Goal: Information Seeking & Learning: Learn about a topic

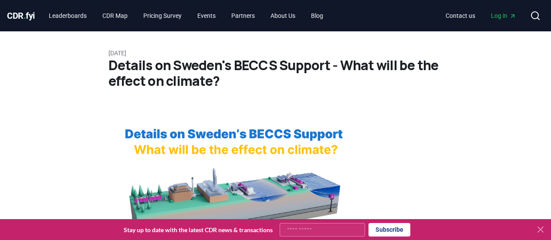
scroll to position [192, 0]
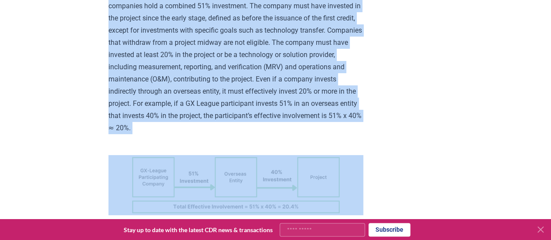
click at [141, 134] on p "First, any GX-League company wishing to use credits from overseas projects must…" at bounding box center [235, 55] width 255 height 158
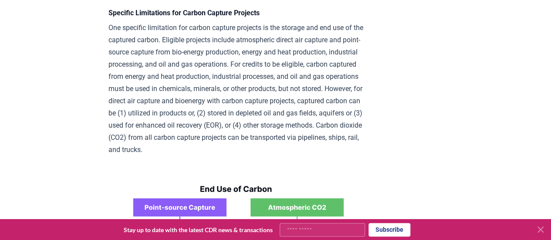
scroll to position [1926, 0]
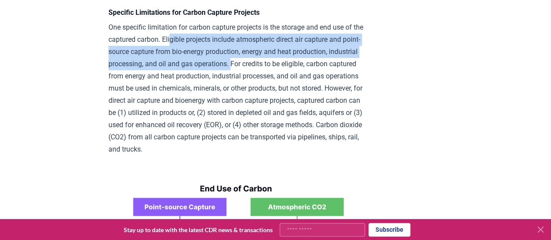
drag, startPoint x: 192, startPoint y: 83, endPoint x: 304, endPoint y: 112, distance: 116.0
click at [304, 112] on p "One specific limitation for carbon capture projects is the storage and end use …" at bounding box center [235, 88] width 255 height 134
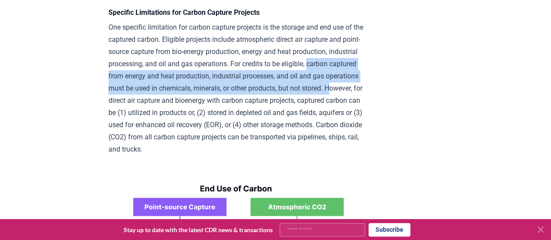
drag, startPoint x: 134, startPoint y: 119, endPoint x: 211, endPoint y: 140, distance: 80.3
click at [211, 140] on p "One specific limitation for carbon capture projects is the storage and end use …" at bounding box center [235, 88] width 255 height 134
click at [212, 145] on p "One specific limitation for carbon capture projects is the storage and end use …" at bounding box center [235, 88] width 255 height 134
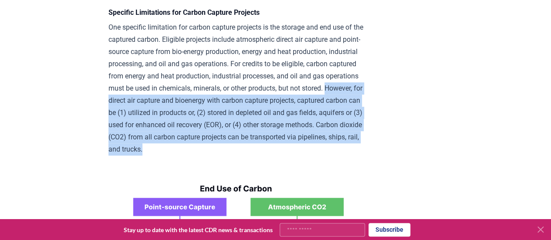
drag, startPoint x: 209, startPoint y: 142, endPoint x: 367, endPoint y: 208, distance: 171.4
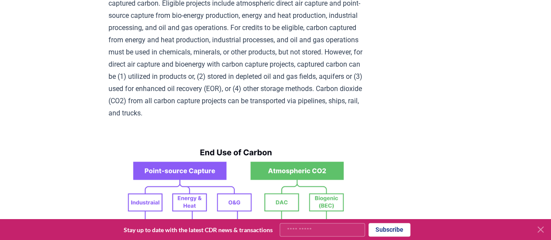
click at [137, 38] on p "One specific limitation for carbon capture projects is the storage and end use …" at bounding box center [235, 52] width 255 height 134
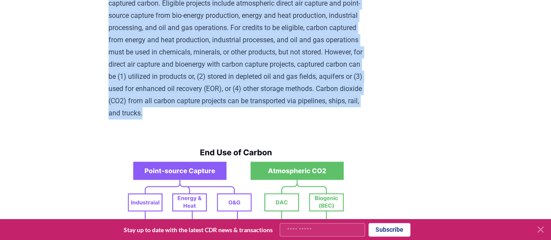
drag, startPoint x: 109, startPoint y: 34, endPoint x: 359, endPoint y: 164, distance: 281.2
copy p "One specific limitation for carbon capture projects is the storage and end use …"
click at [355, 84] on p "One specific limitation for carbon capture projects is the storage and end use …" at bounding box center [235, 52] width 255 height 134
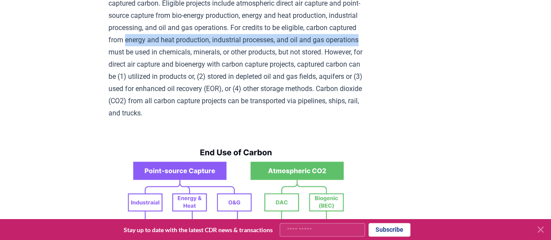
drag, startPoint x: 205, startPoint y: 85, endPoint x: 226, endPoint y: 97, distance: 24.0
click at [226, 97] on p "One specific limitation for carbon capture projects is the storage and end use …" at bounding box center [235, 52] width 255 height 134
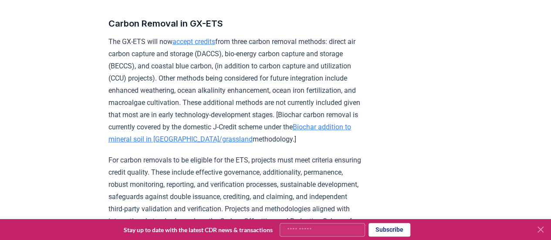
scroll to position [1233, 0]
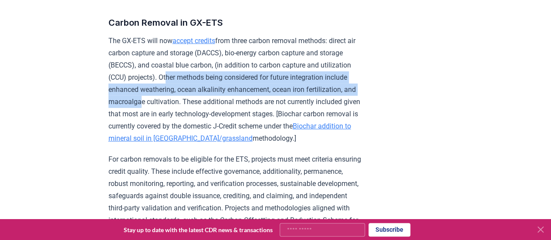
drag, startPoint x: 195, startPoint y: 107, endPoint x: 205, endPoint y: 128, distance: 23.6
click at [205, 128] on p "The GX-ETS will now accept credits from three carbon removal methods: direct ai…" at bounding box center [235, 90] width 255 height 110
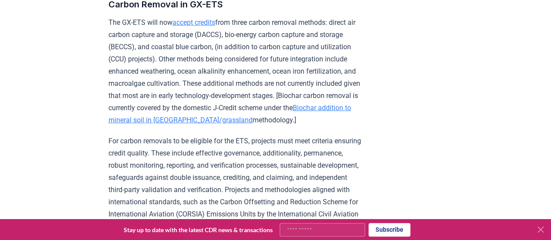
click at [205, 126] on p "The GX-ETS will now accept credits from three carbon removal methods: direct ai…" at bounding box center [235, 72] width 255 height 110
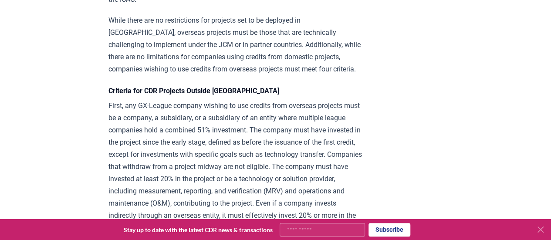
scroll to position [1526, 0]
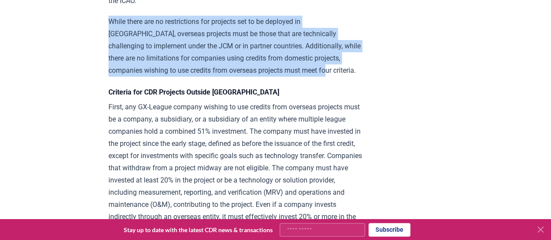
drag, startPoint x: 106, startPoint y: 63, endPoint x: 345, endPoint y: 114, distance: 244.5
click at [345, 114] on div "[DATE] Japan's GX-League and Carbon Removal in GX-ETS A post by [PERSON_NAME] .…" at bounding box center [275, 230] width 551 height 3449
copy p "While there are no restrictions for projects set to be deployed in [GEOGRAPHIC_…"
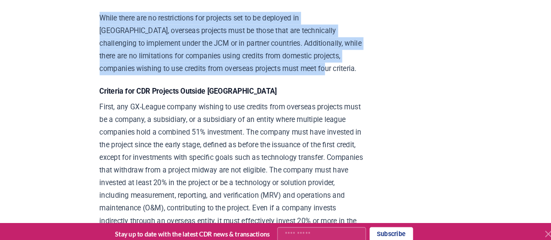
scroll to position [1525, 0]
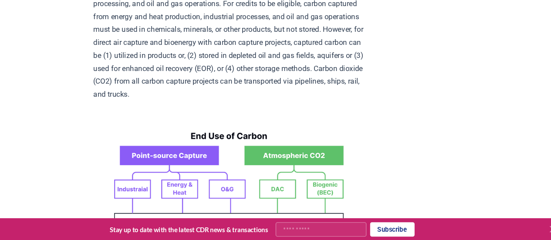
scroll to position [1974, 0]
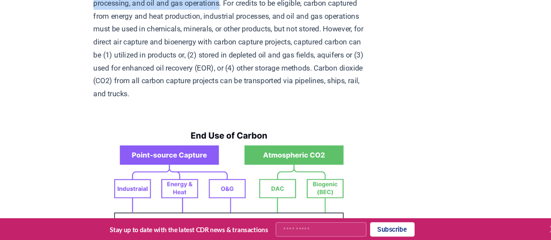
drag, startPoint x: 282, startPoint y: 49, endPoint x: 298, endPoint y: 61, distance: 19.7
click at [298, 61] on p "One specific limitation for carbon capture projects is the storage and end use …" at bounding box center [235, 41] width 255 height 134
copy p "energy and heat production, industrial processing, and oil and gas operations"
click at [283, 48] on p "One specific limitation for carbon capture projects is the storage and end use …" at bounding box center [235, 41] width 255 height 134
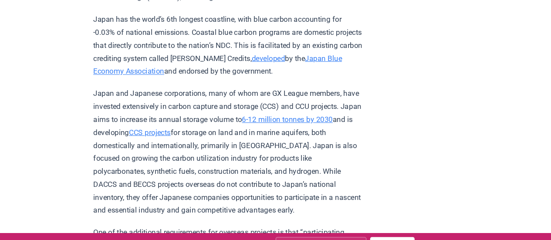
scroll to position [2371, 0]
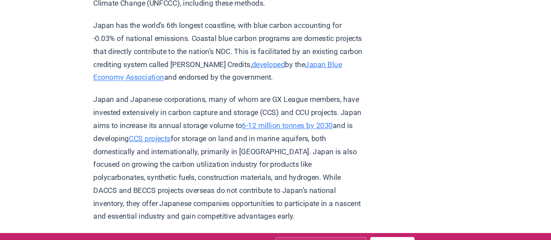
click at [162, 79] on p "Japan has the world’s 6th longest coastline, with blue carbon accounting for -0…" at bounding box center [235, 48] width 255 height 61
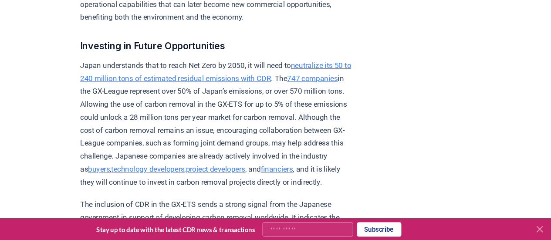
scroll to position [2689, 0]
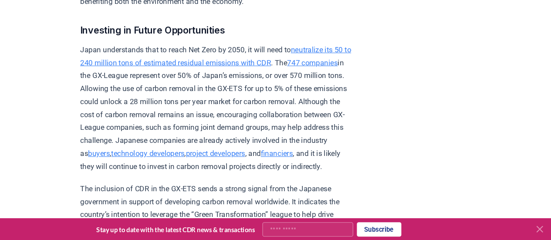
click at [134, 50] on h3 "Investing in Future Opportunities" at bounding box center [235, 43] width 255 height 14
